Goal: Feedback & Contribution: Leave review/rating

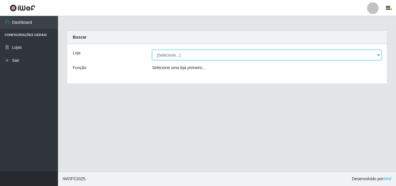
click at [331, 56] on select "[Selecione...] BomQueSó Agreste - Loja 3" at bounding box center [266, 55] width 229 height 10
select select "215"
click at [152, 50] on select "[Selecione...] BomQueSó Agreste - Loja 3" at bounding box center [266, 55] width 229 height 10
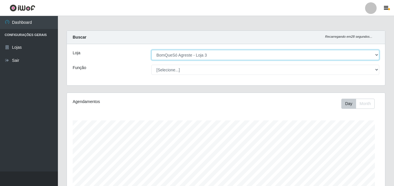
scroll to position [120, 318]
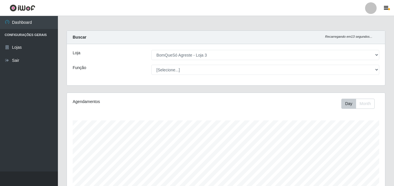
click at [382, 105] on div "Day Month" at bounding box center [292, 103] width 184 height 10
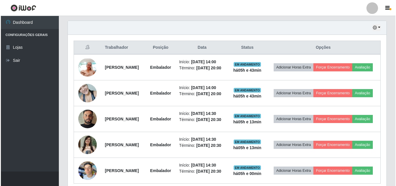
scroll to position [203, 0]
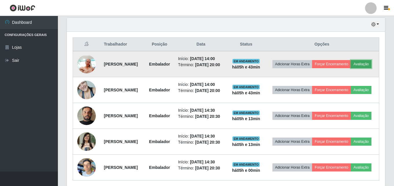
click at [351, 68] on button "Avaliação" at bounding box center [361, 64] width 21 height 8
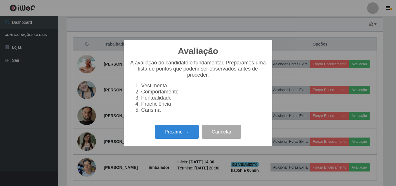
scroll to position [120, 315]
click at [162, 134] on button "Próximo →" at bounding box center [177, 132] width 44 height 14
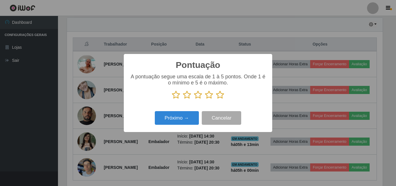
scroll to position [289523, 289328]
click at [220, 95] on icon at bounding box center [220, 94] width 8 height 9
click at [216, 99] on input "radio" at bounding box center [216, 99] width 0 height 0
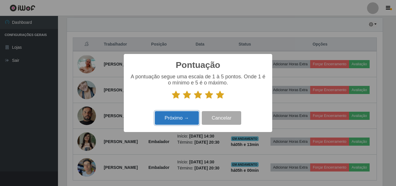
click at [182, 121] on button "Próximo →" at bounding box center [177, 118] width 44 height 14
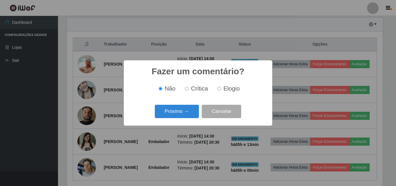
click at [233, 87] on span "Elogio" at bounding box center [231, 88] width 16 height 6
click at [221, 87] on input "Elogio" at bounding box center [219, 89] width 4 height 4
radio input "true"
click at [169, 113] on button "Próximo →" at bounding box center [177, 112] width 44 height 14
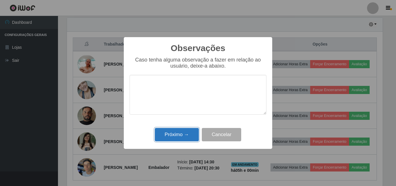
click at [176, 136] on button "Próximo →" at bounding box center [177, 135] width 44 height 14
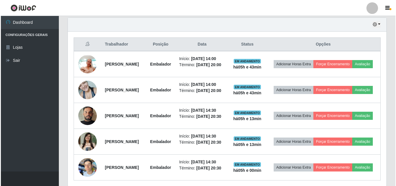
scroll to position [120, 318]
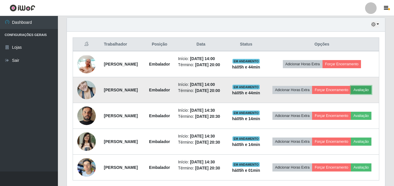
click at [351, 94] on button "Avaliação" at bounding box center [361, 90] width 21 height 8
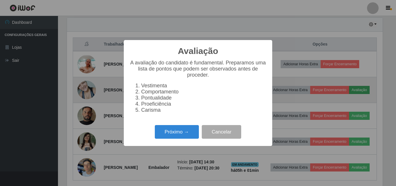
scroll to position [120, 315]
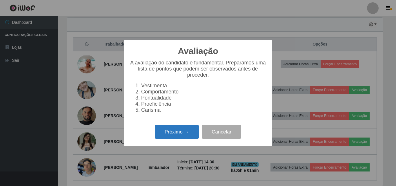
click at [189, 136] on button "Próximo →" at bounding box center [177, 132] width 44 height 14
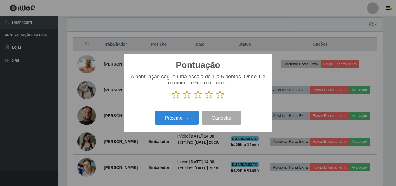
scroll to position [289523, 289328]
click at [222, 97] on icon at bounding box center [220, 94] width 8 height 9
click at [216, 99] on input "radio" at bounding box center [216, 99] width 0 height 0
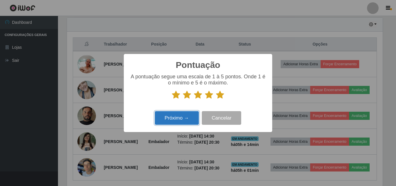
click at [190, 121] on button "Próximo →" at bounding box center [177, 118] width 44 height 14
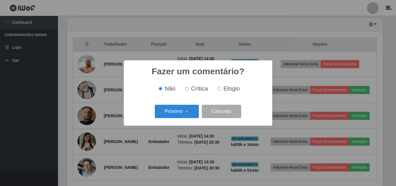
click at [229, 89] on span "Elogio" at bounding box center [231, 88] width 16 height 6
click at [221, 89] on input "Elogio" at bounding box center [219, 89] width 4 height 4
radio input "true"
click at [191, 110] on button "Próximo →" at bounding box center [177, 112] width 44 height 14
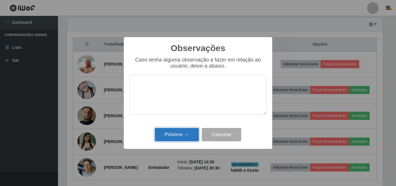
click at [188, 132] on button "Próximo →" at bounding box center [177, 135] width 44 height 14
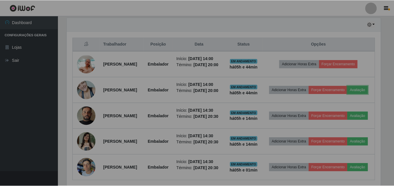
scroll to position [120, 318]
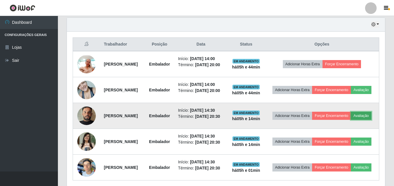
click at [351, 120] on button "Avaliação" at bounding box center [361, 116] width 21 height 8
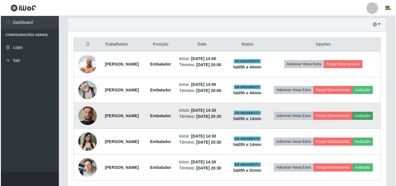
scroll to position [120, 315]
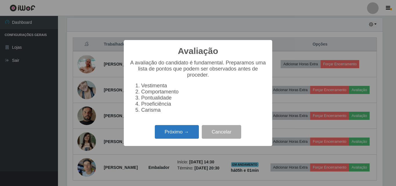
click at [178, 136] on button "Próximo →" at bounding box center [177, 132] width 44 height 14
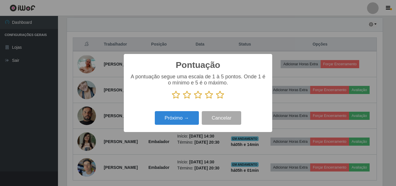
scroll to position [289523, 289328]
click at [219, 96] on icon at bounding box center [220, 94] width 8 height 9
click at [216, 99] on input "radio" at bounding box center [216, 99] width 0 height 0
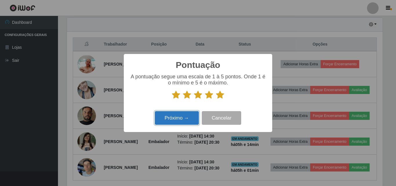
click at [196, 120] on button "Próximo →" at bounding box center [177, 118] width 44 height 14
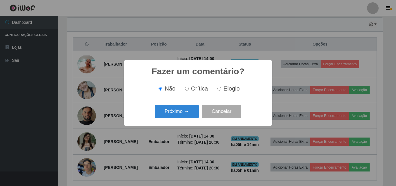
click at [222, 89] on label "Elogio" at bounding box center [227, 88] width 25 height 7
click at [221, 89] on input "Elogio" at bounding box center [219, 89] width 4 height 4
radio input "true"
click at [182, 113] on button "Próximo →" at bounding box center [177, 112] width 44 height 14
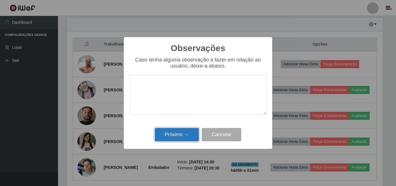
click at [182, 135] on button "Próximo →" at bounding box center [177, 135] width 44 height 14
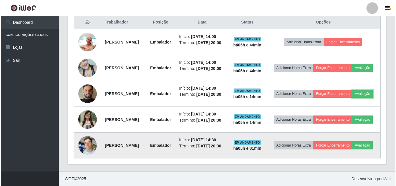
scroll to position [246, 0]
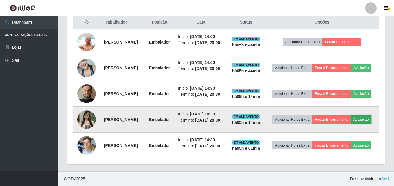
click at [351, 115] on button "Avaliação" at bounding box center [361, 119] width 21 height 8
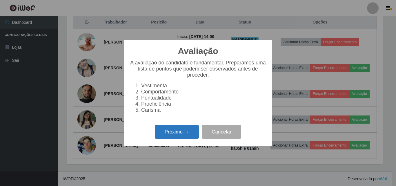
click at [183, 134] on button "Próximo →" at bounding box center [177, 132] width 44 height 14
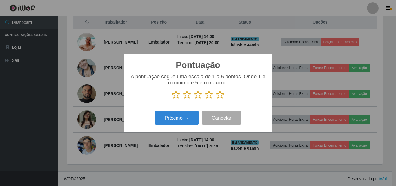
click at [218, 94] on icon at bounding box center [220, 94] width 8 height 9
click at [216, 99] on input "radio" at bounding box center [216, 99] width 0 height 0
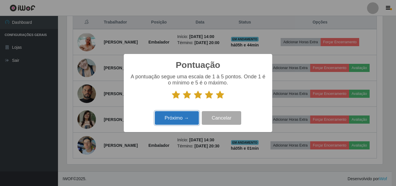
click at [189, 113] on button "Próximo →" at bounding box center [177, 118] width 44 height 14
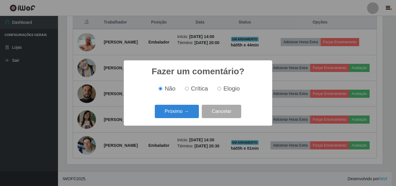
click at [221, 89] on label "Elogio" at bounding box center [227, 88] width 25 height 7
click at [221, 89] on input "Elogio" at bounding box center [219, 89] width 4 height 4
radio input "true"
click at [190, 114] on button "Próximo →" at bounding box center [177, 112] width 44 height 14
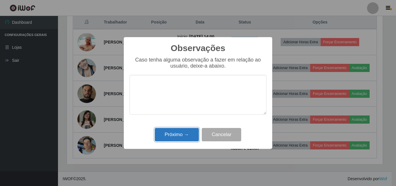
click at [187, 137] on button "Próximo →" at bounding box center [177, 135] width 44 height 14
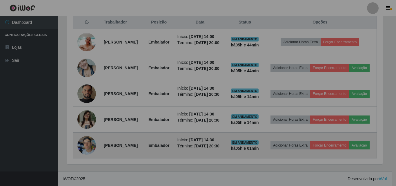
scroll to position [120, 318]
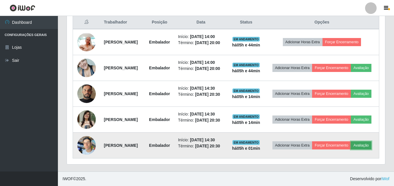
click at [351, 147] on button "Avaliação" at bounding box center [361, 145] width 21 height 8
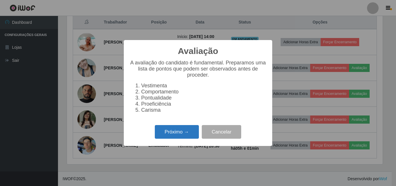
click at [187, 134] on button "Próximo →" at bounding box center [177, 132] width 44 height 14
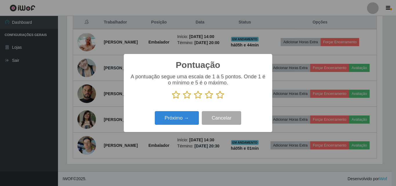
click at [220, 95] on icon at bounding box center [220, 94] width 8 height 9
click at [216, 99] on input "radio" at bounding box center [216, 99] width 0 height 0
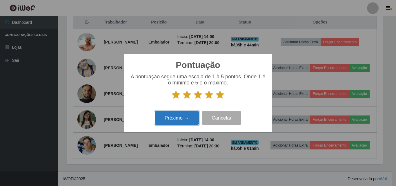
click at [188, 123] on button "Próximo →" at bounding box center [177, 118] width 44 height 14
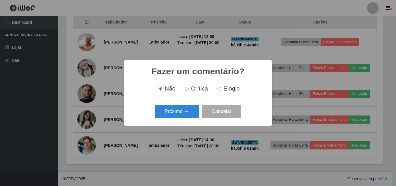
click at [227, 89] on span "Elogio" at bounding box center [231, 88] width 16 height 6
click at [221, 89] on input "Elogio" at bounding box center [219, 89] width 4 height 4
radio input "true"
click at [174, 108] on button "Próximo →" at bounding box center [177, 112] width 44 height 14
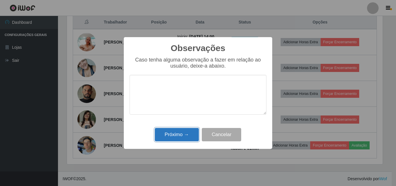
click at [176, 134] on button "Próximo →" at bounding box center [177, 135] width 44 height 14
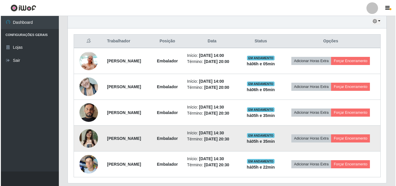
scroll to position [196, 0]
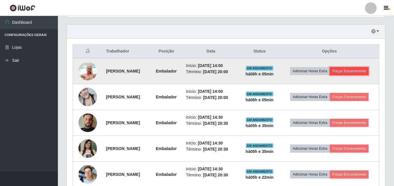
click at [356, 73] on button "Forçar Encerramento" at bounding box center [349, 71] width 39 height 8
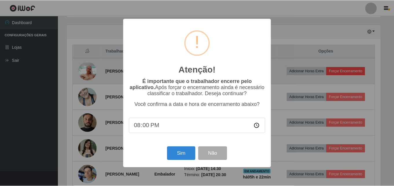
scroll to position [120, 315]
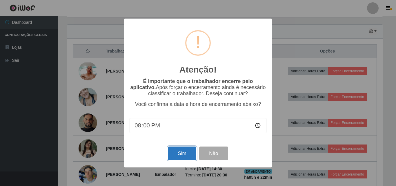
click at [175, 157] on button "Sim" at bounding box center [182, 153] width 28 height 14
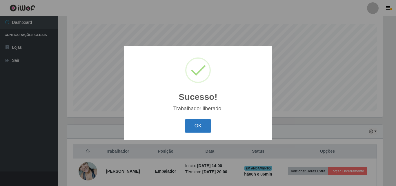
click at [198, 126] on button "OK" at bounding box center [198, 126] width 27 height 14
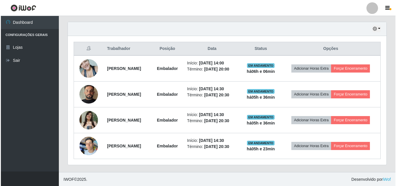
scroll to position [199, 0]
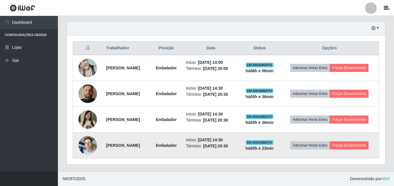
click at [85, 148] on img at bounding box center [87, 145] width 19 height 25
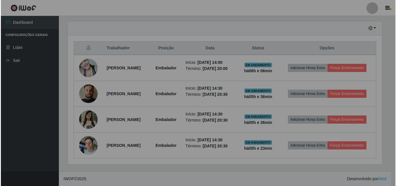
scroll to position [120, 318]
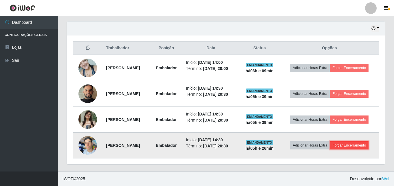
click at [352, 143] on button "Forçar Encerramento" at bounding box center [349, 145] width 39 height 8
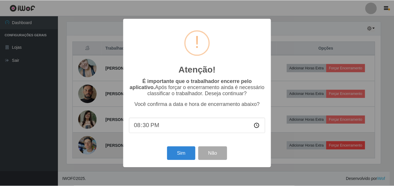
scroll to position [120, 315]
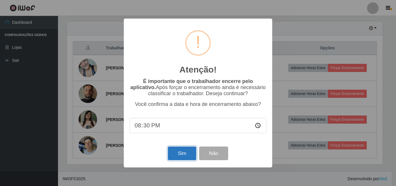
click at [175, 154] on button "Sim" at bounding box center [182, 153] width 28 height 14
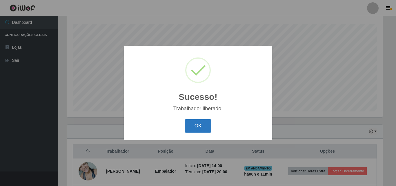
click at [195, 128] on button "OK" at bounding box center [198, 126] width 27 height 14
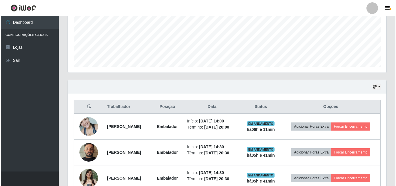
scroll to position [154, 0]
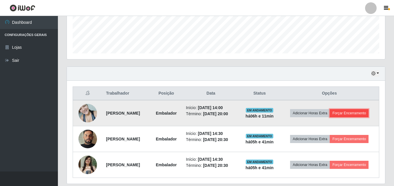
click at [344, 112] on button "Forçar Encerramento" at bounding box center [349, 113] width 39 height 8
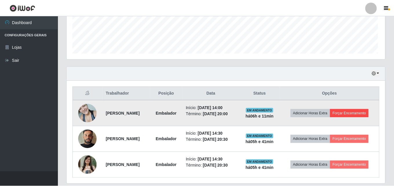
scroll to position [120, 315]
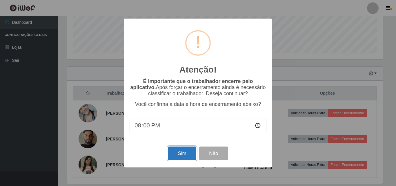
click at [178, 156] on button "Sim" at bounding box center [182, 153] width 28 height 14
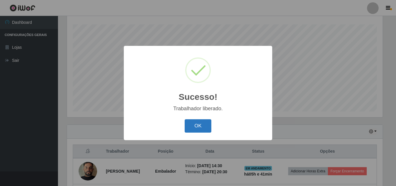
click at [211, 131] on button "OK" at bounding box center [198, 126] width 27 height 14
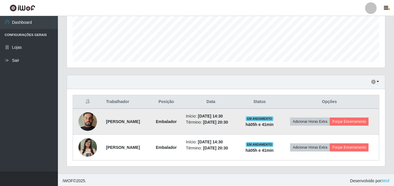
scroll to position [147, 0]
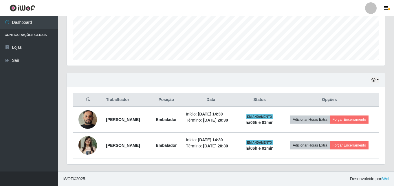
click at [388, 93] on div "Hoje 1 dia 3 dias 1 Semana Não encerrados Trabalhador Posição Data Status Opçõe…" at bounding box center [226, 122] width 328 height 98
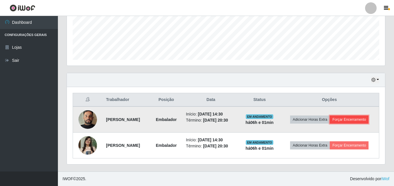
click at [358, 118] on button "Forçar Encerramento" at bounding box center [349, 119] width 39 height 8
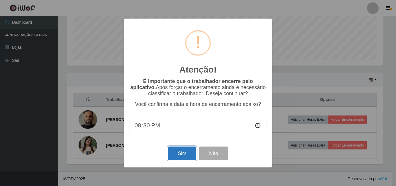
click at [181, 156] on button "Sim" at bounding box center [182, 153] width 28 height 14
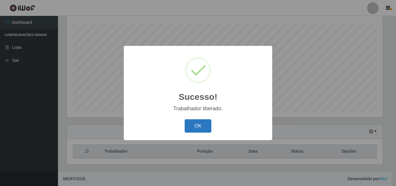
click at [197, 124] on button "OK" at bounding box center [198, 126] width 27 height 14
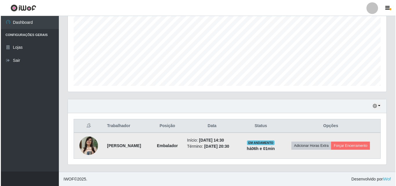
scroll to position [122, 0]
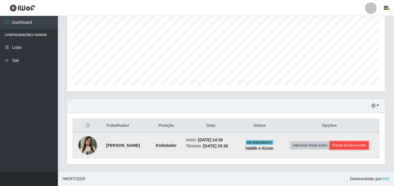
click at [342, 142] on button "Forçar Encerramento" at bounding box center [349, 145] width 39 height 8
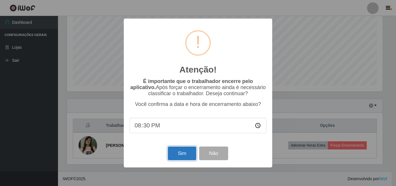
click at [169, 153] on button "Sim" at bounding box center [182, 153] width 28 height 14
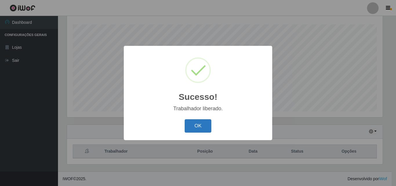
click at [205, 124] on button "OK" at bounding box center [198, 126] width 27 height 14
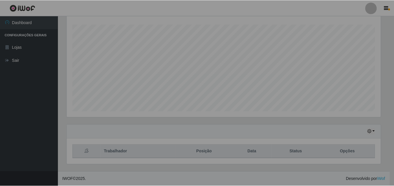
scroll to position [120, 318]
